Goal: Information Seeking & Learning: Learn about a topic

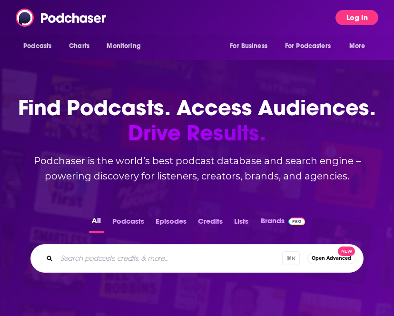
click at [350, 14] on button "Log In" at bounding box center [356, 17] width 43 height 15
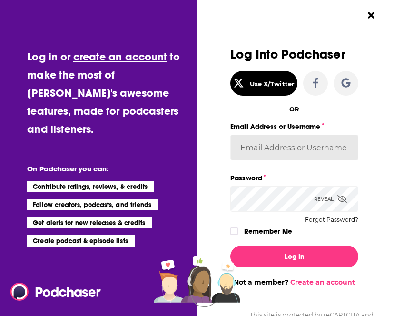
click at [267, 149] on input "Email Address or Username" at bounding box center [294, 148] width 128 height 26
paste input "[EMAIL_ADDRESS][DOMAIN_NAME]"
type input "[EMAIL_ADDRESS][DOMAIN_NAME]"
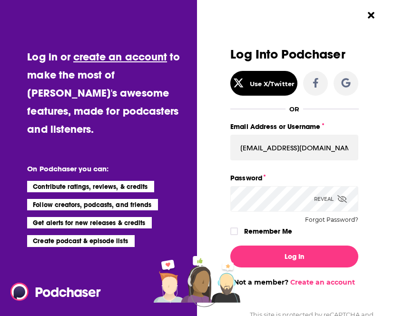
scroll to position [22, 0]
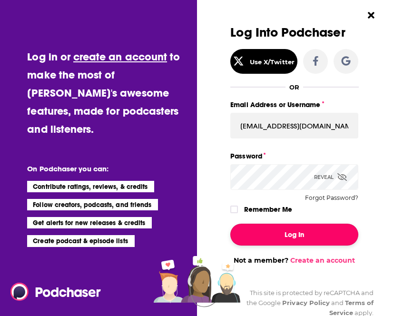
click at [249, 232] on button "Log In" at bounding box center [294, 235] width 128 height 22
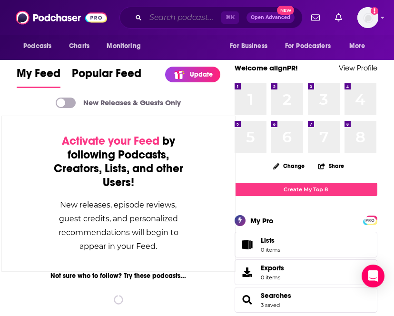
click at [168, 22] on input "Search podcasts, credits, & more..." at bounding box center [184, 17] width 76 height 15
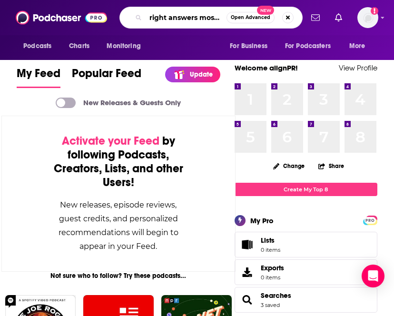
scroll to position [0, 0]
type input "right answers mostly"
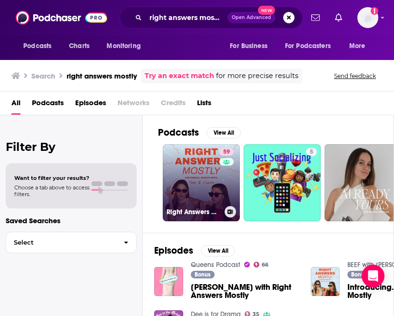
click at [207, 168] on link "59 Right Answers Mostly" at bounding box center [201, 182] width 77 height 77
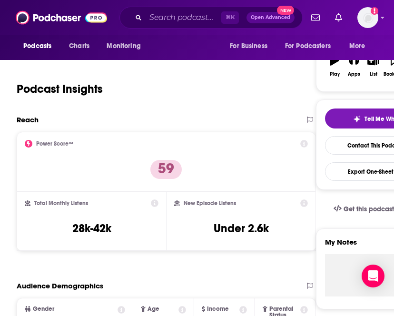
scroll to position [151, 0]
